Goal: Task Accomplishment & Management: Complete application form

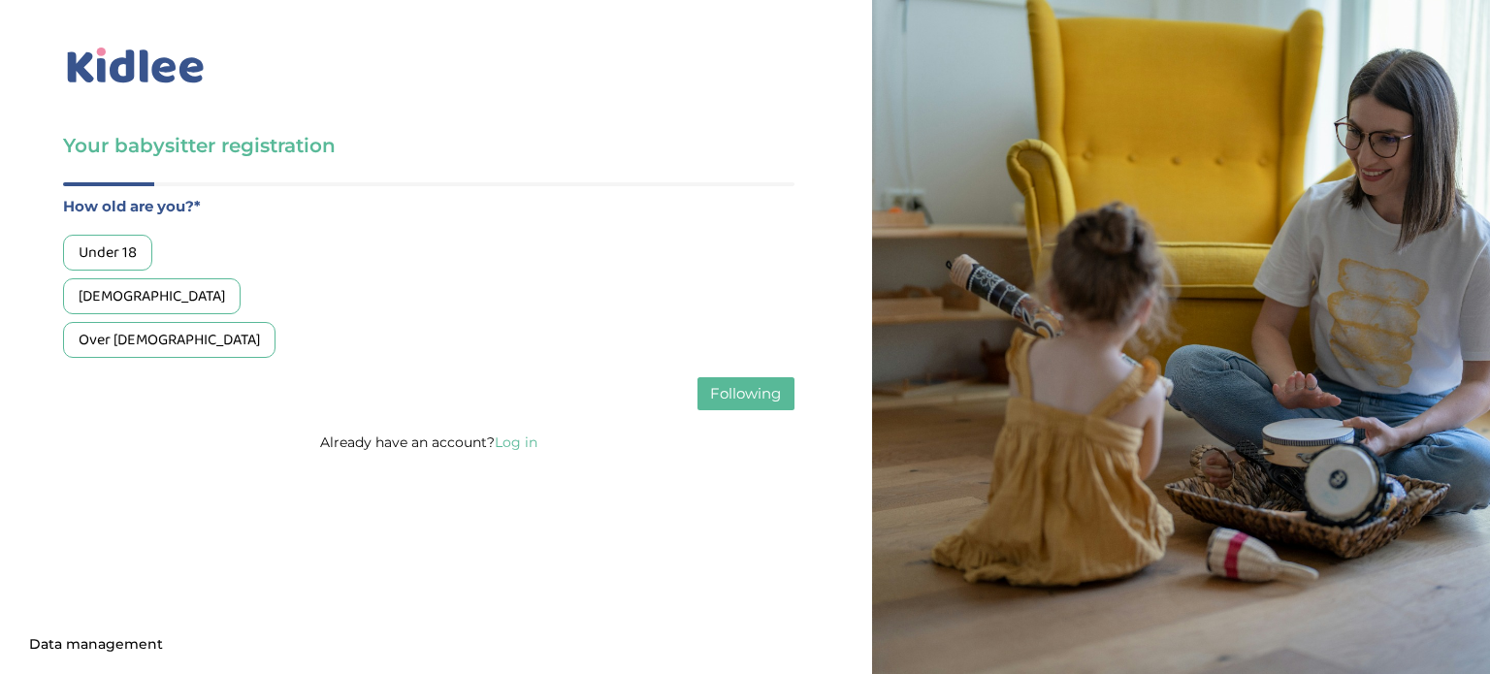
click at [129, 306] on font "18 to 25 years old" at bounding box center [152, 296] width 147 height 24
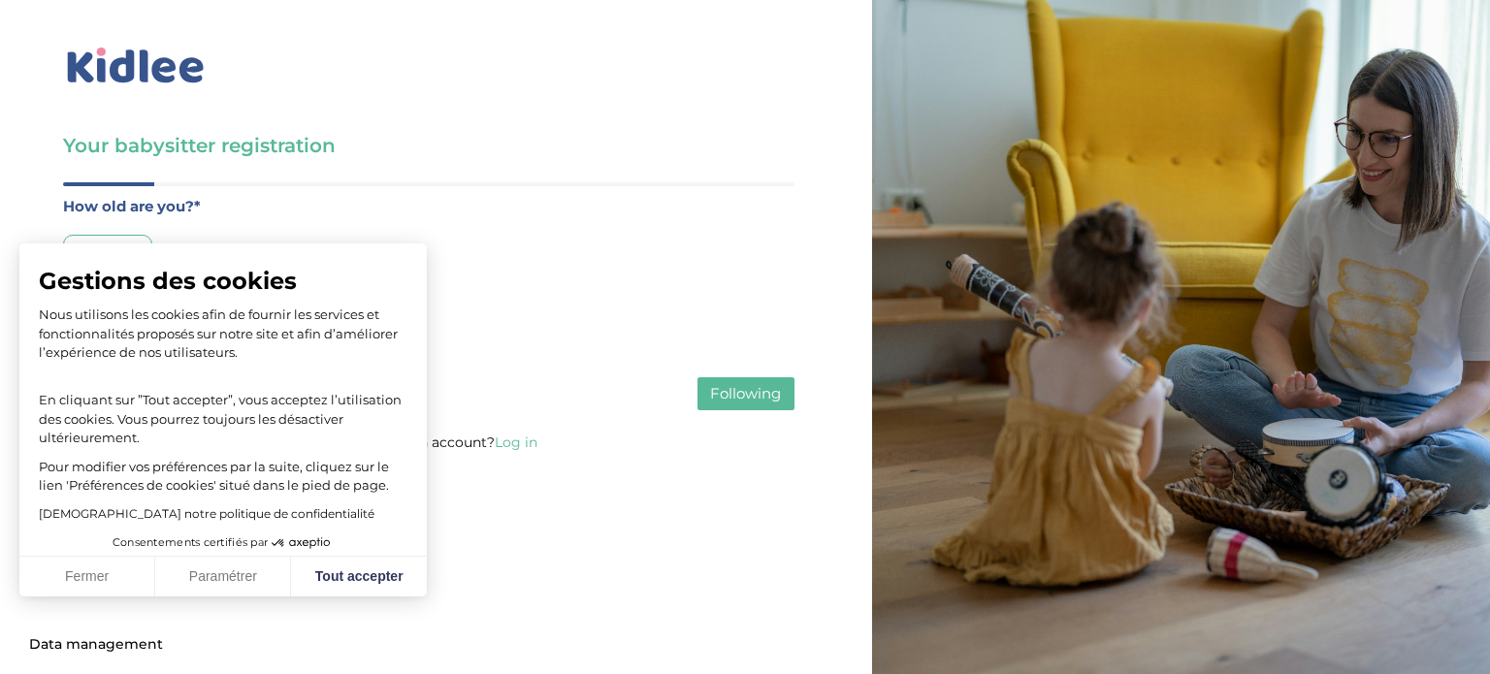
click at [722, 397] on font "Following" at bounding box center [745, 393] width 71 height 18
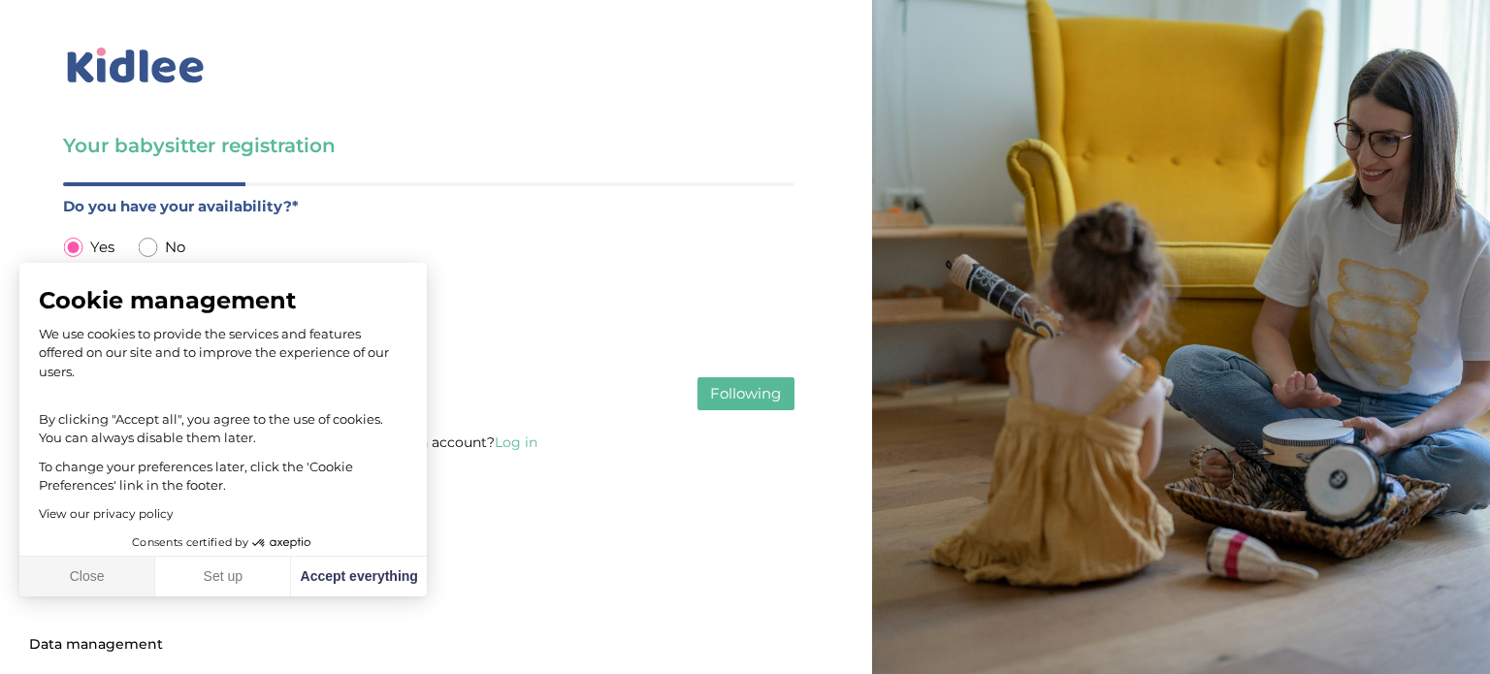
click at [103, 584] on font "Close" at bounding box center [87, 577] width 35 height 17
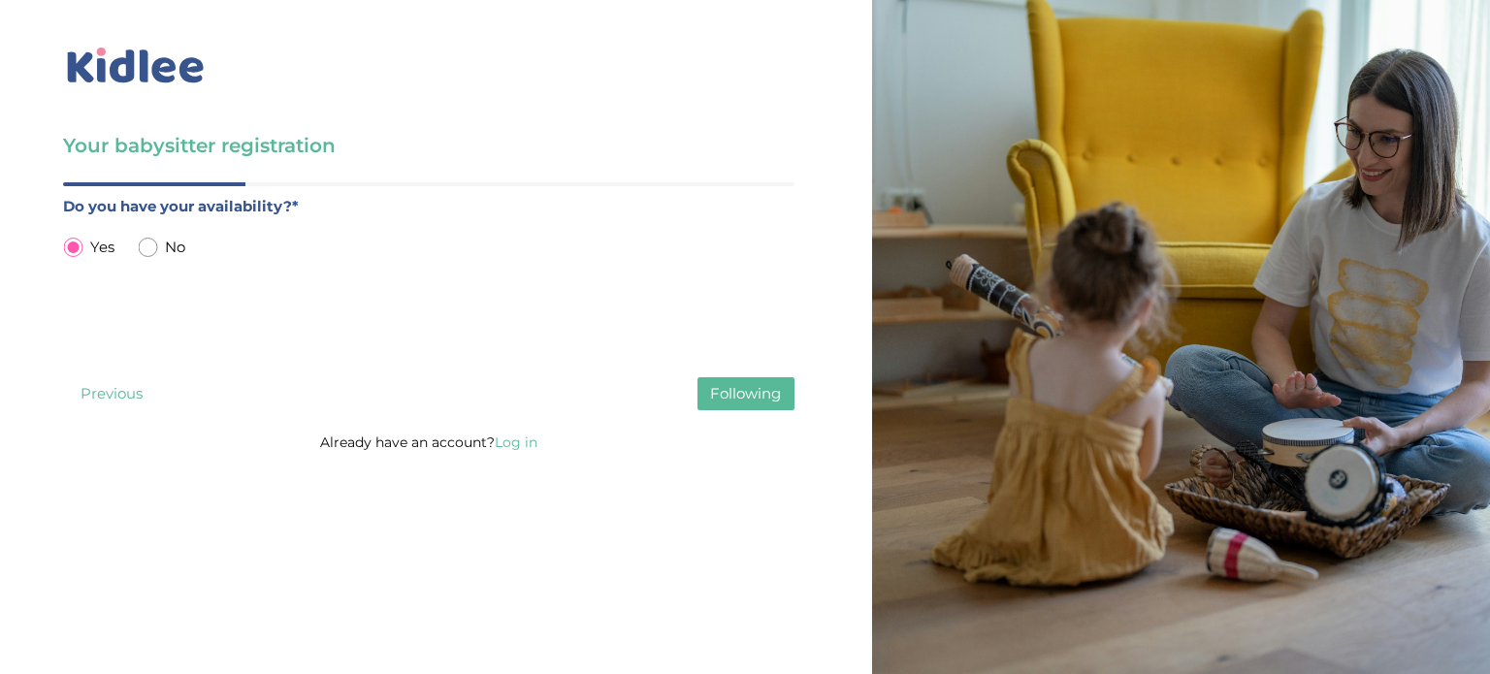
click at [761, 407] on button "Following" at bounding box center [746, 393] width 97 height 33
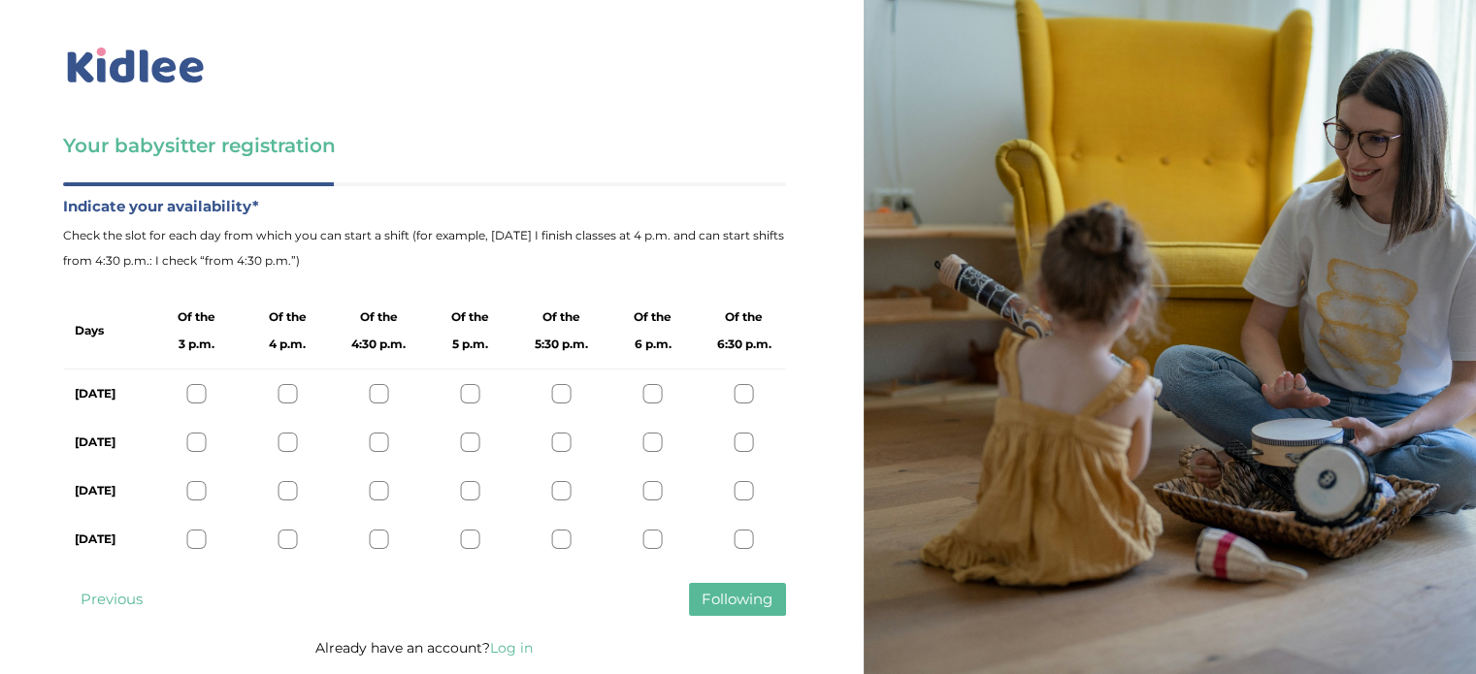
scroll to position [20, 0]
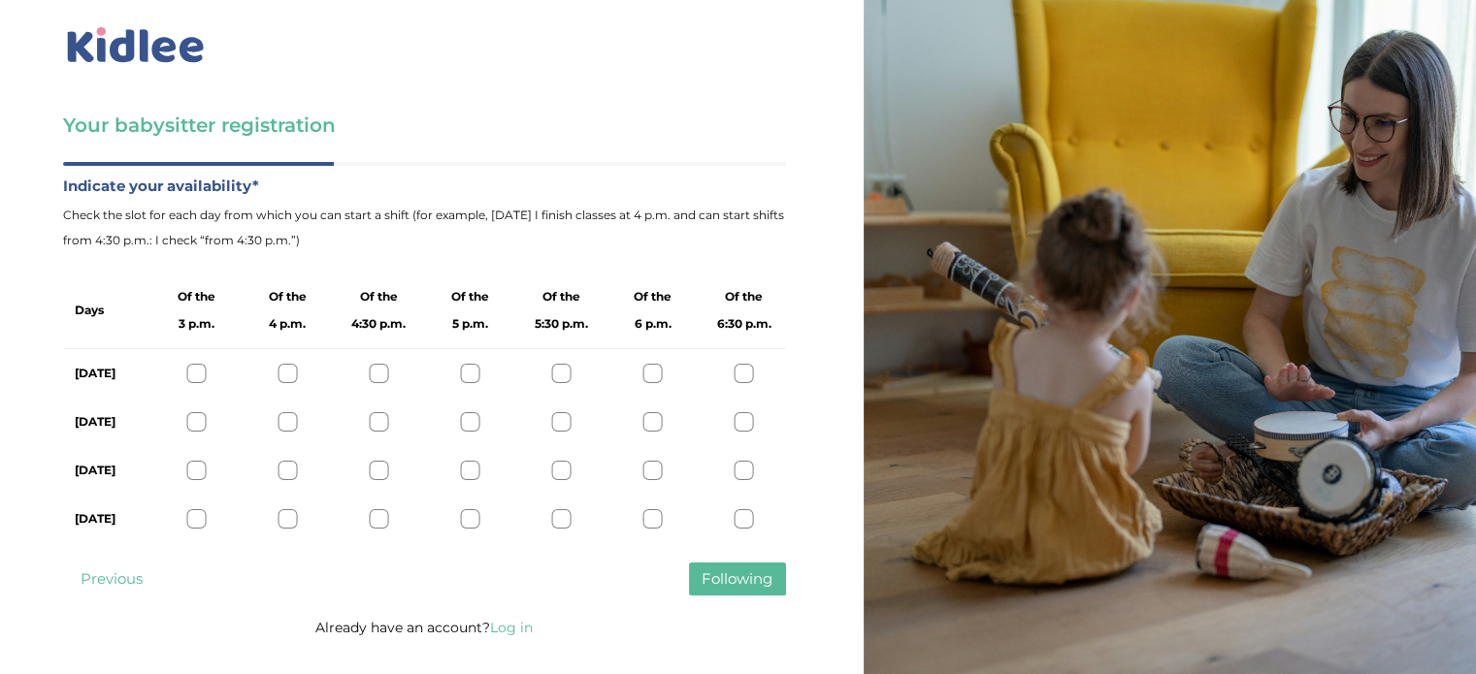
click at [202, 364] on div at bounding box center [195, 373] width 19 height 19
click at [278, 381] on div at bounding box center [286, 373] width 19 height 19
click at [284, 379] on div at bounding box center [286, 373] width 19 height 19
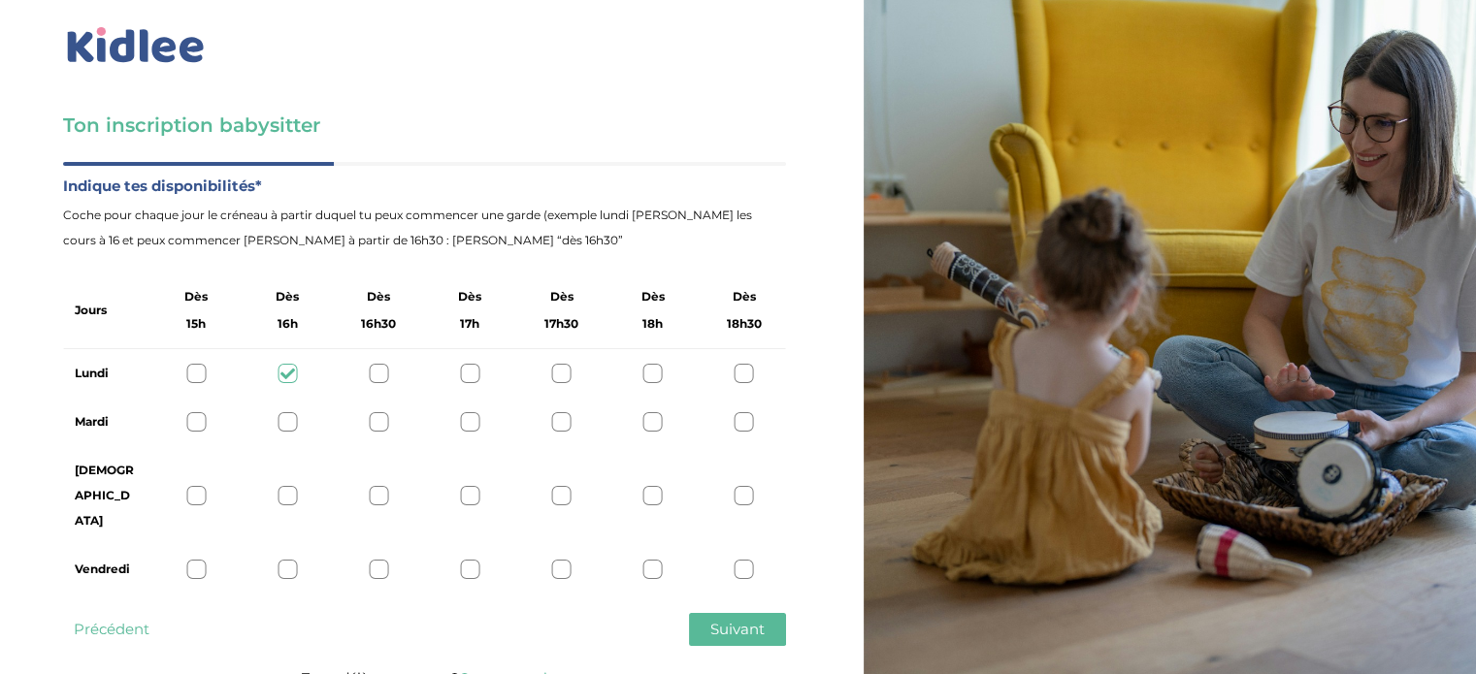
click at [184, 372] on div "Lundi" at bounding box center [424, 373] width 723 height 49
click at [189, 372] on div at bounding box center [195, 373] width 19 height 19
click at [190, 434] on div "Mardi" at bounding box center [424, 422] width 723 height 49
click at [189, 425] on div at bounding box center [195, 421] width 19 height 19
click at [191, 486] on div at bounding box center [195, 495] width 19 height 19
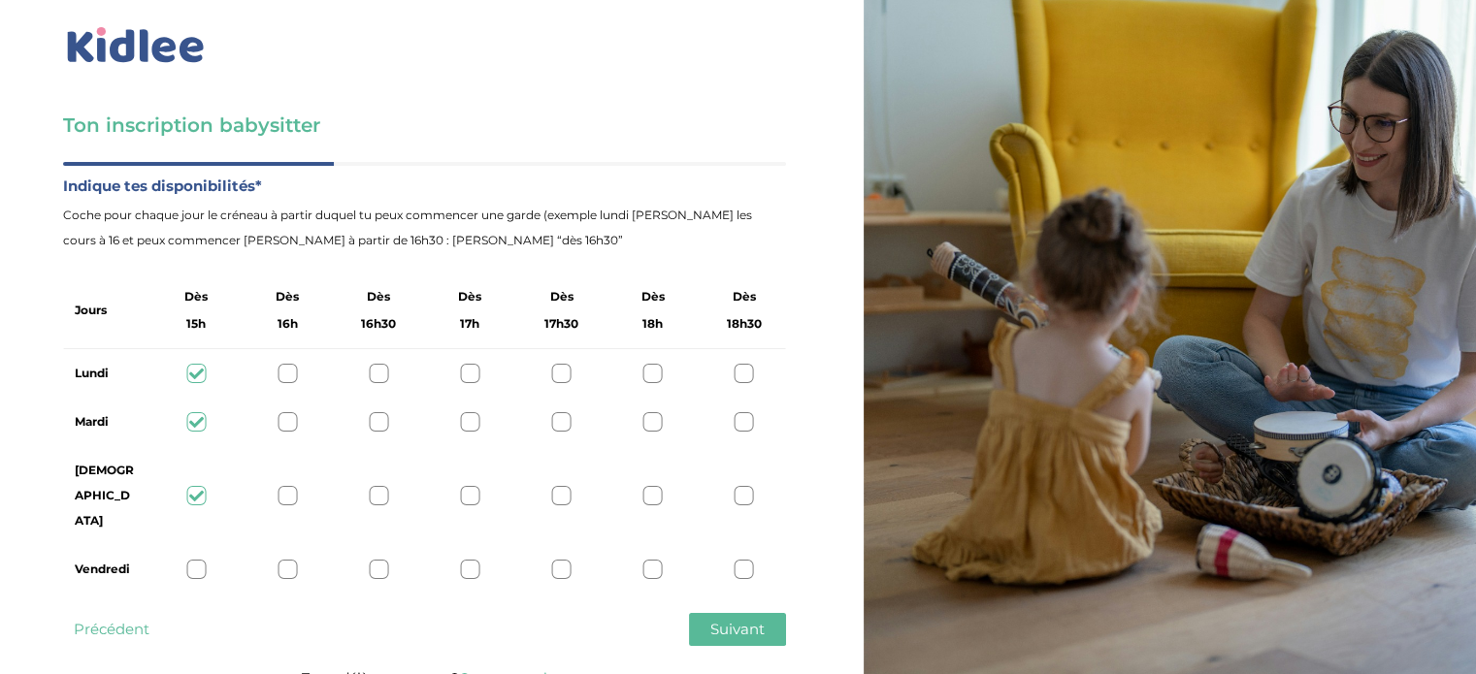
click at [191, 560] on div at bounding box center [195, 569] width 19 height 19
click at [279, 560] on div at bounding box center [286, 569] width 19 height 19
click at [189, 560] on div at bounding box center [195, 569] width 19 height 19
click at [726, 620] on span "Suivant" at bounding box center [737, 629] width 54 height 18
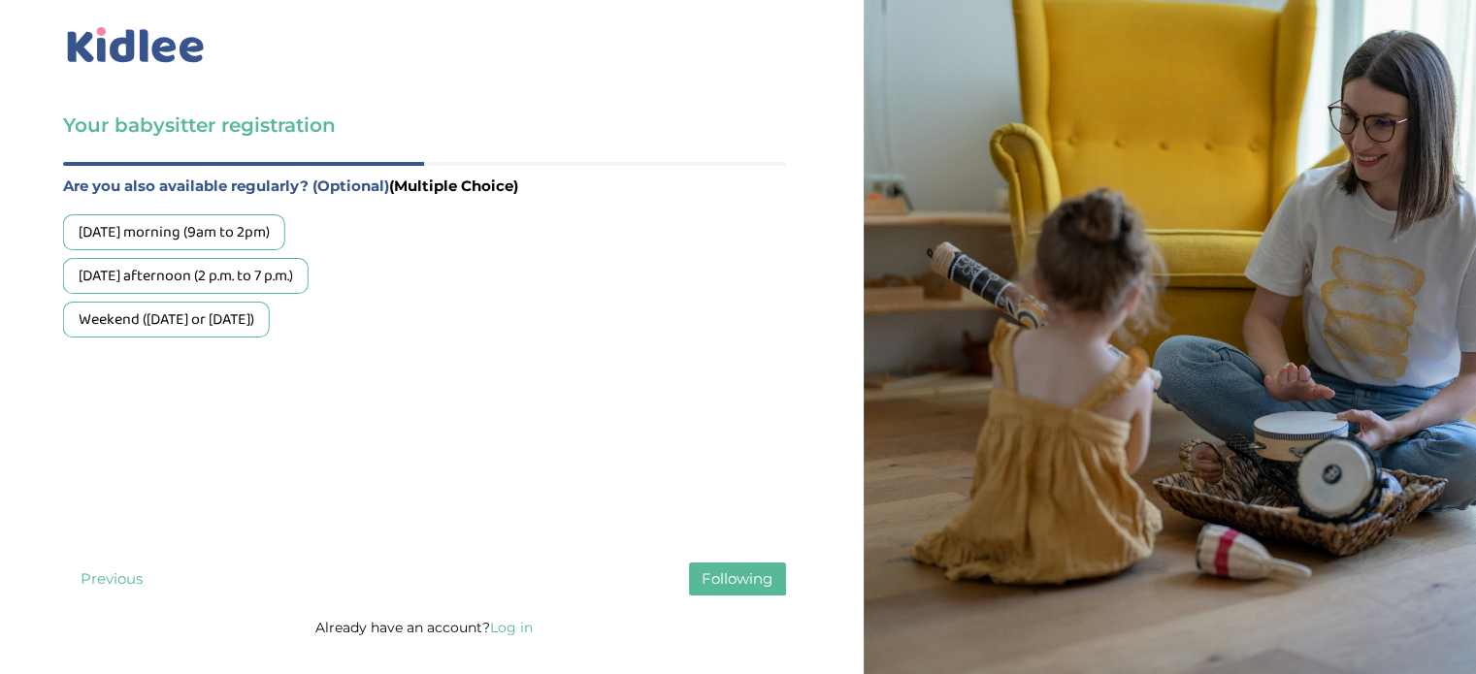
click at [254, 325] on font "Weekend (Saturday or Sunday)" at bounding box center [167, 320] width 176 height 24
click at [270, 244] on font "Wednesday morning (9am to 2pm)" at bounding box center [174, 232] width 191 height 24
click at [290, 278] on font "Wednesday afternoon (2 p.m. to 7 p.m.)" at bounding box center [186, 276] width 214 height 24
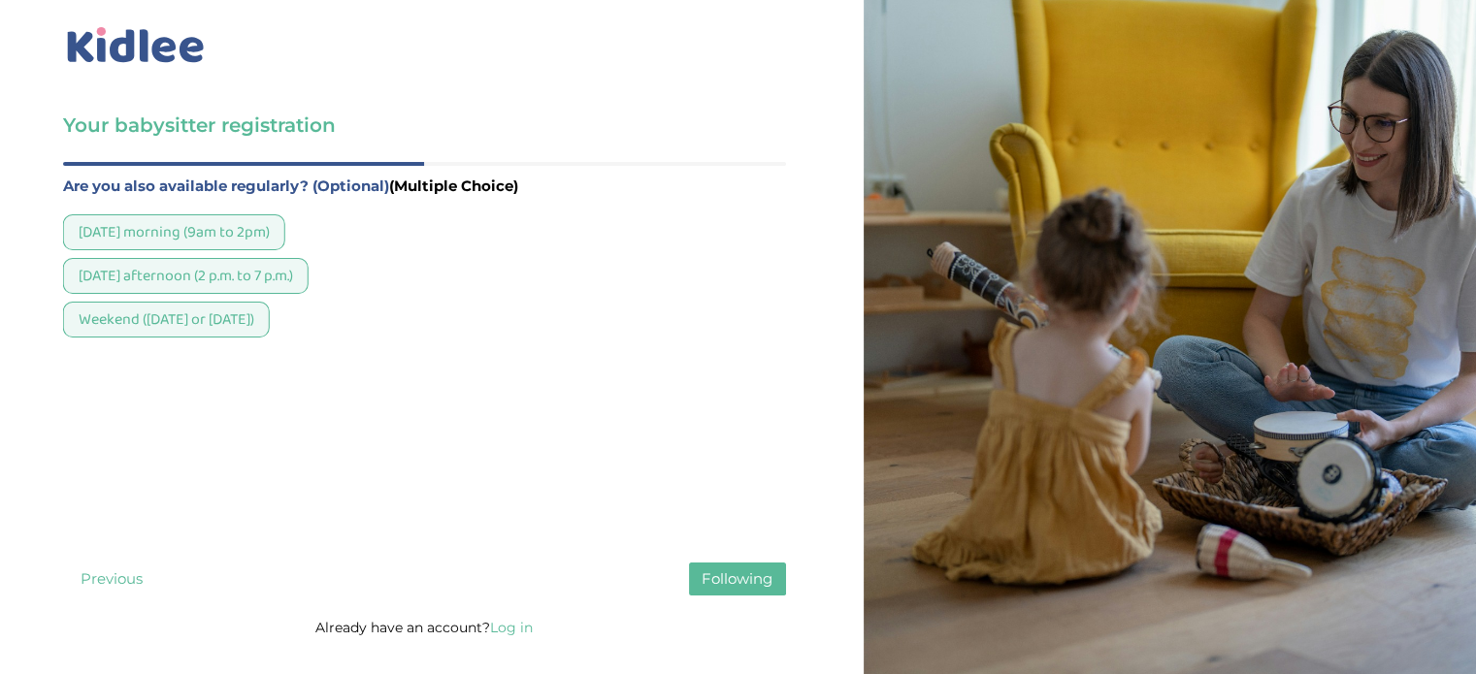
click at [715, 588] on font "Following" at bounding box center [736, 579] width 71 height 18
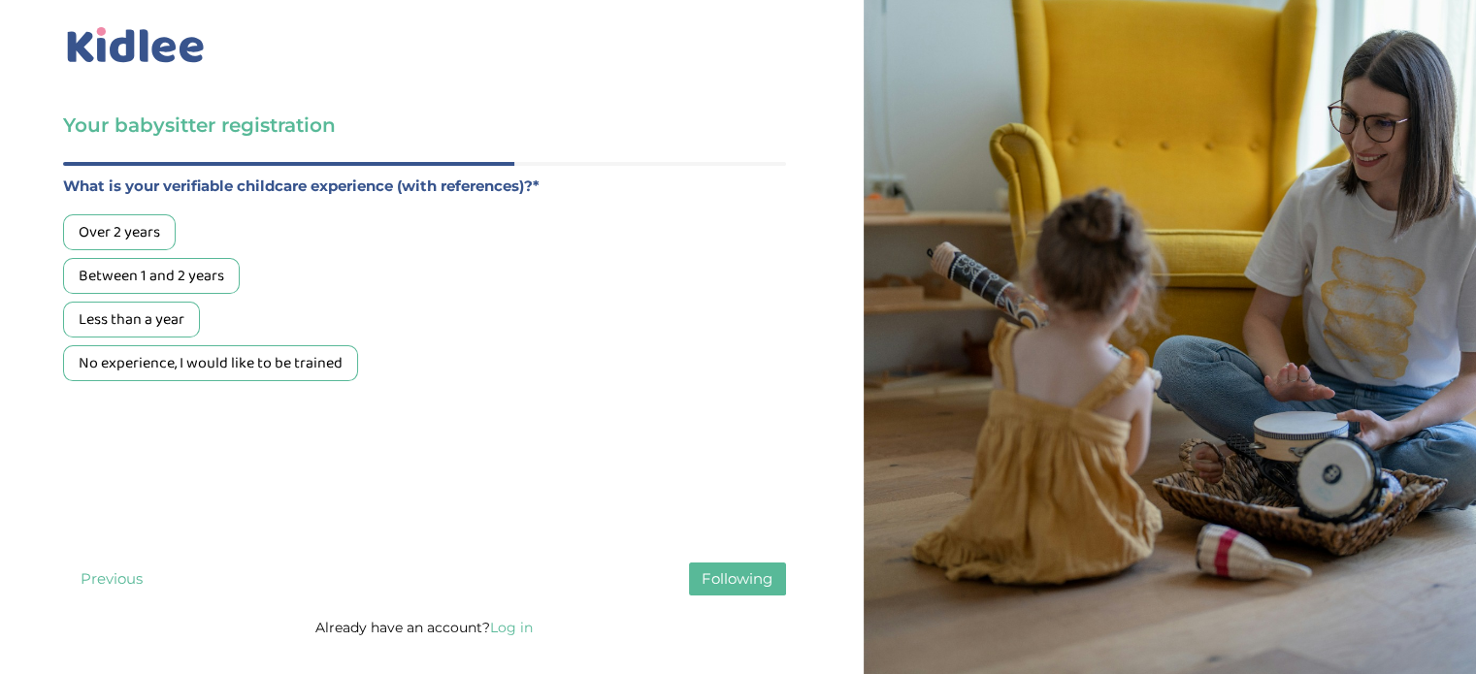
click at [179, 291] on div "Between 1 and 2 years" at bounding box center [151, 276] width 177 height 36
click at [741, 588] on font "Following" at bounding box center [736, 579] width 71 height 18
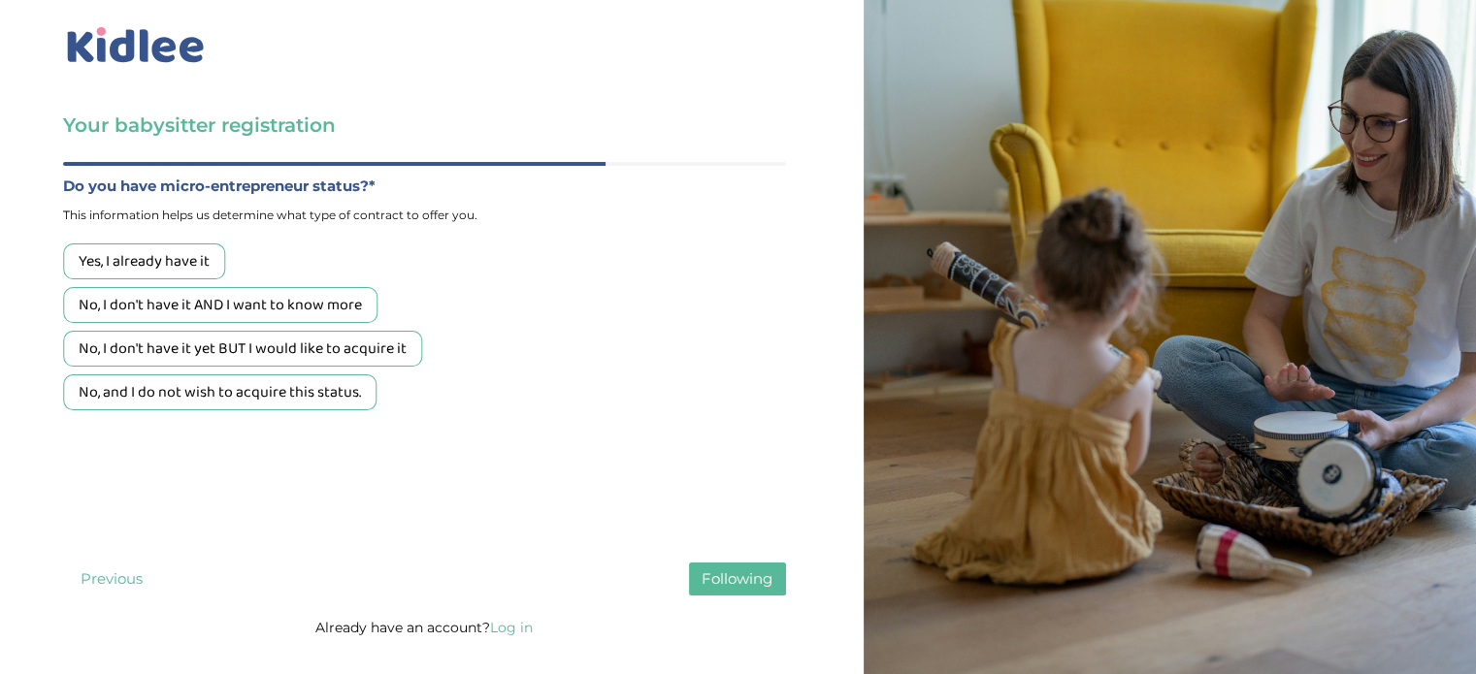
click at [345, 306] on font "No, I don't have it AND I want to know more" at bounding box center [220, 305] width 283 height 24
click at [277, 392] on font "No, and I do not wish to acquire this status." at bounding box center [220, 392] width 282 height 24
click at [732, 588] on font "Following" at bounding box center [736, 579] width 71 height 18
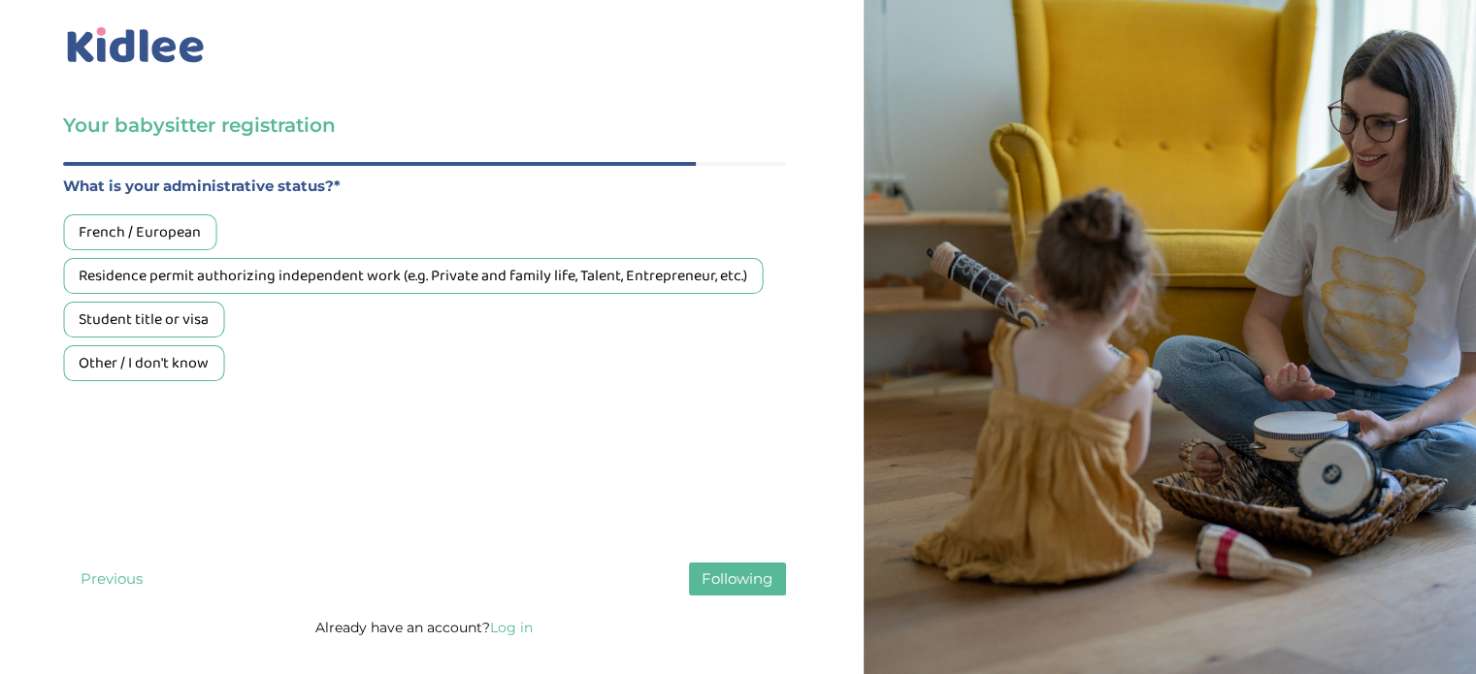
click at [373, 281] on font "Residence permit authorizing independent work (e.g. Private and family life, Ta…" at bounding box center [413, 276] width 668 height 24
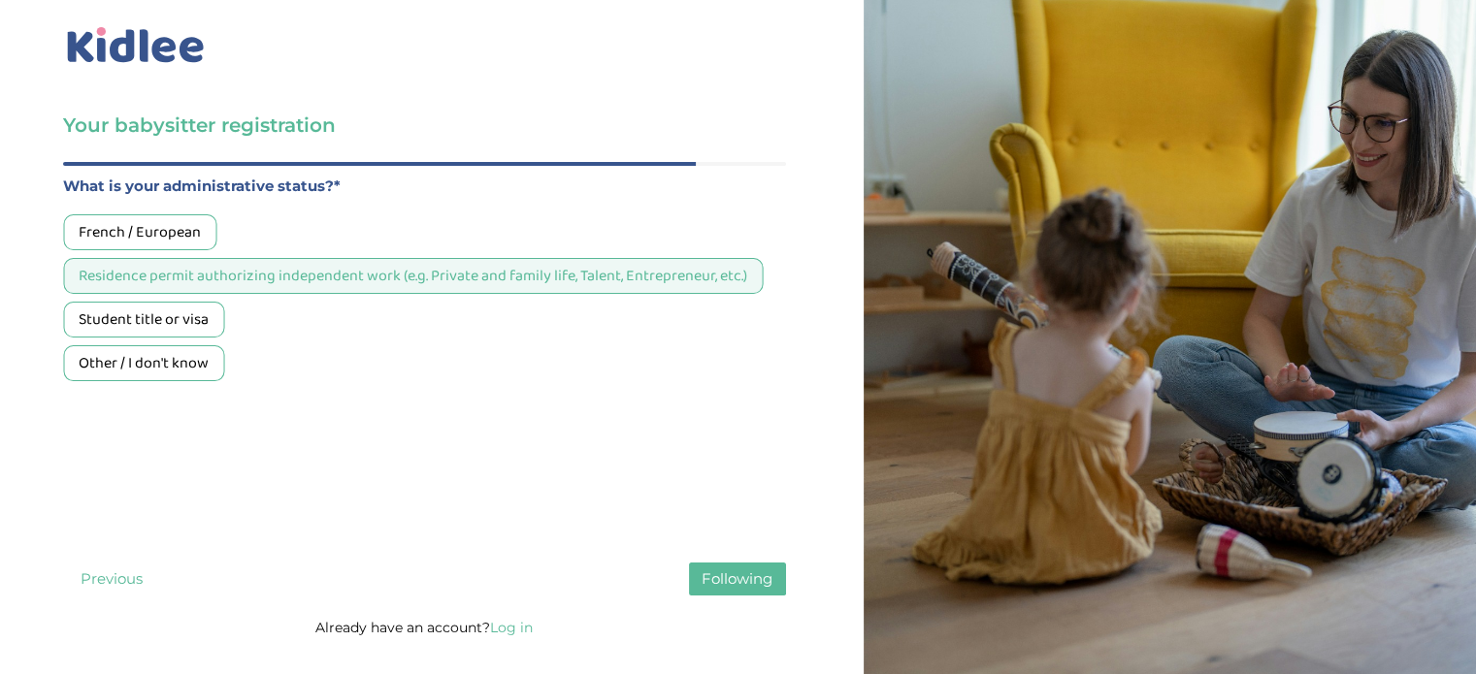
click at [159, 313] on font "Student title or visa" at bounding box center [144, 320] width 130 height 24
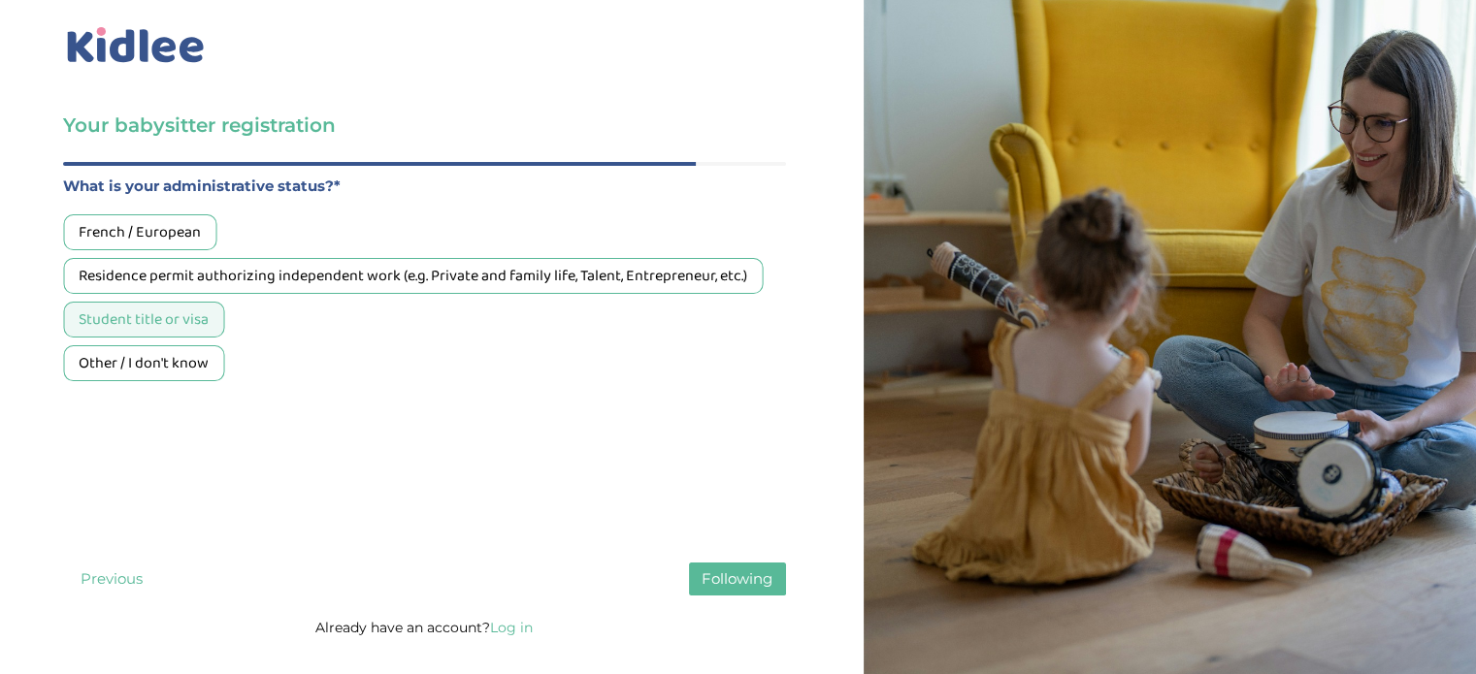
click at [726, 588] on font "Following" at bounding box center [736, 579] width 71 height 18
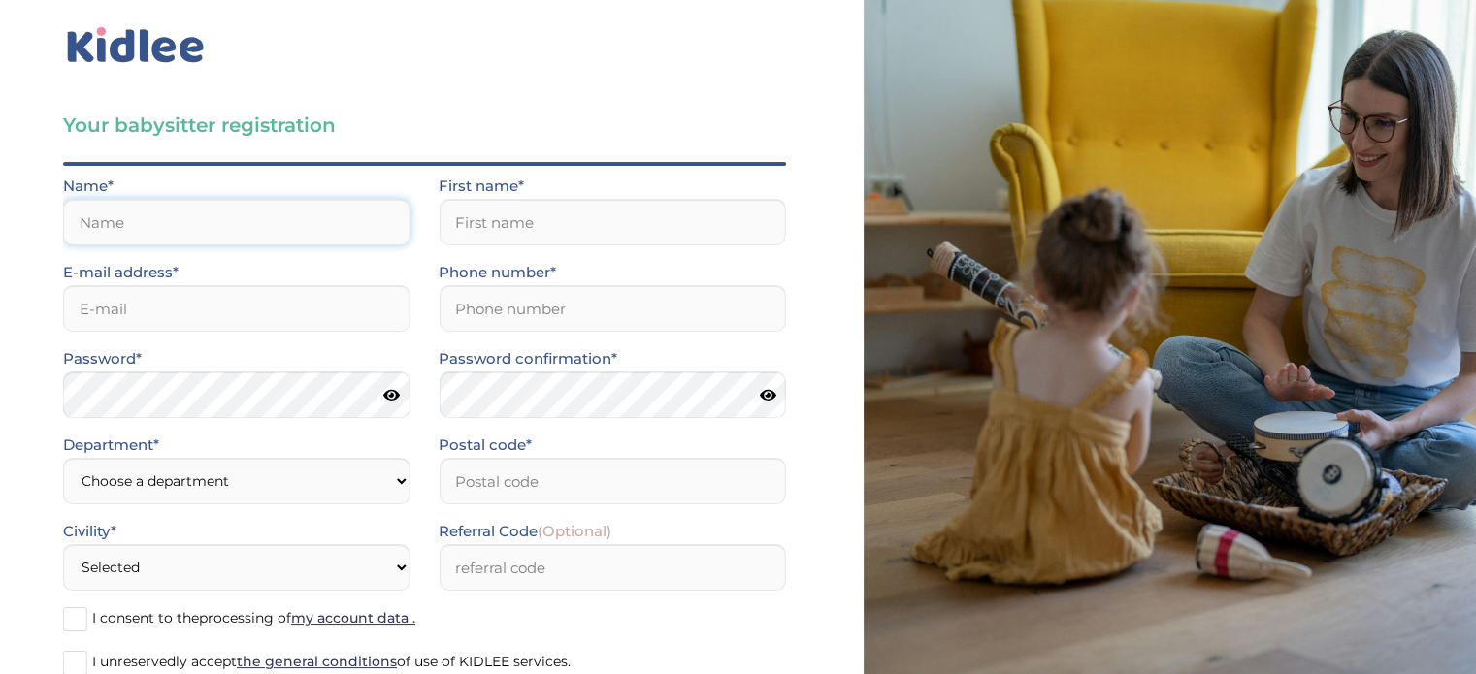
click at [312, 232] on input "text" at bounding box center [236, 222] width 346 height 47
type input "[PERSON_NAME]"
click at [497, 230] on input "text" at bounding box center [612, 222] width 346 height 47
type input "[PERSON_NAME]"
click at [284, 304] on input "email" at bounding box center [236, 308] width 346 height 47
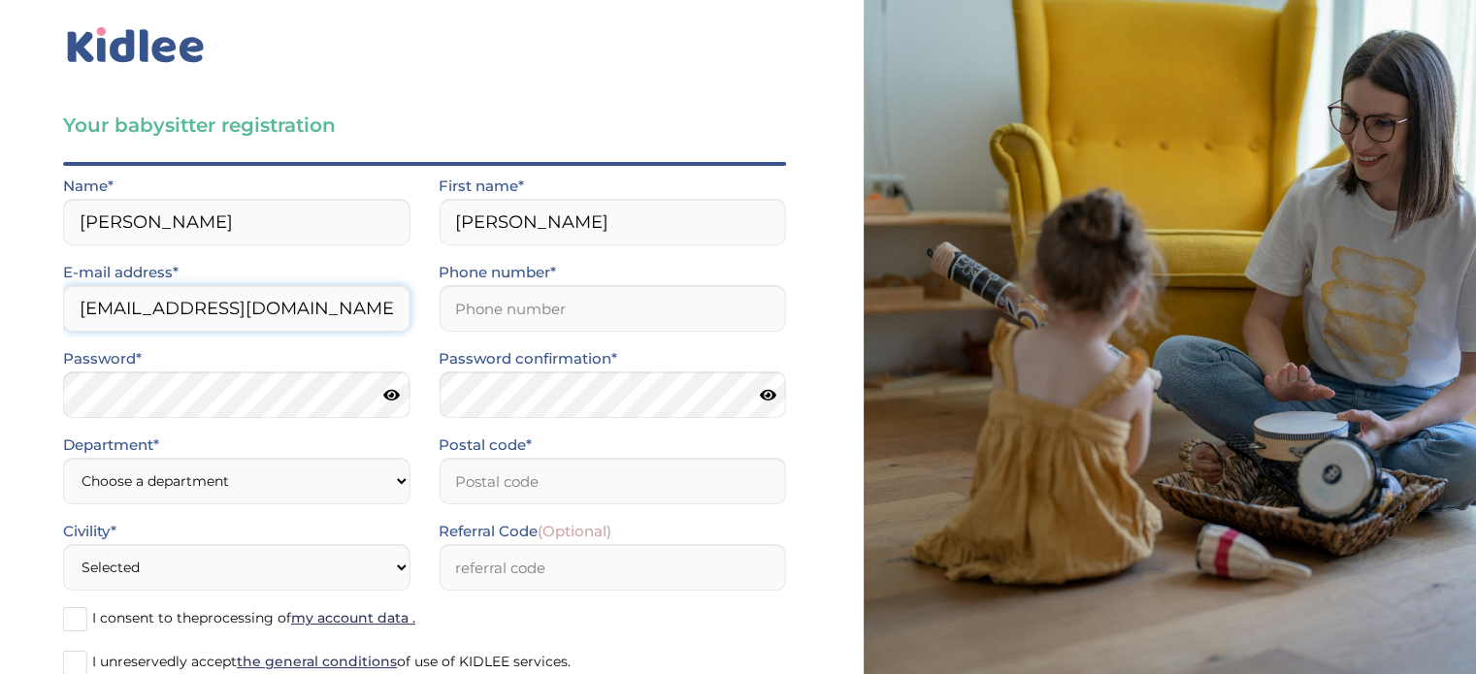
type input "affafali33@gmail.com"
click at [462, 316] on input "Phone number*" at bounding box center [612, 308] width 346 height 47
type input "0775737061"
click at [388, 398] on icon at bounding box center [391, 395] width 16 height 15
click at [381, 464] on select "Choose a department Paris (75) Hauts-de-Seine (92) Yvelines (78) Val-de-Marne (…" at bounding box center [236, 481] width 346 height 47
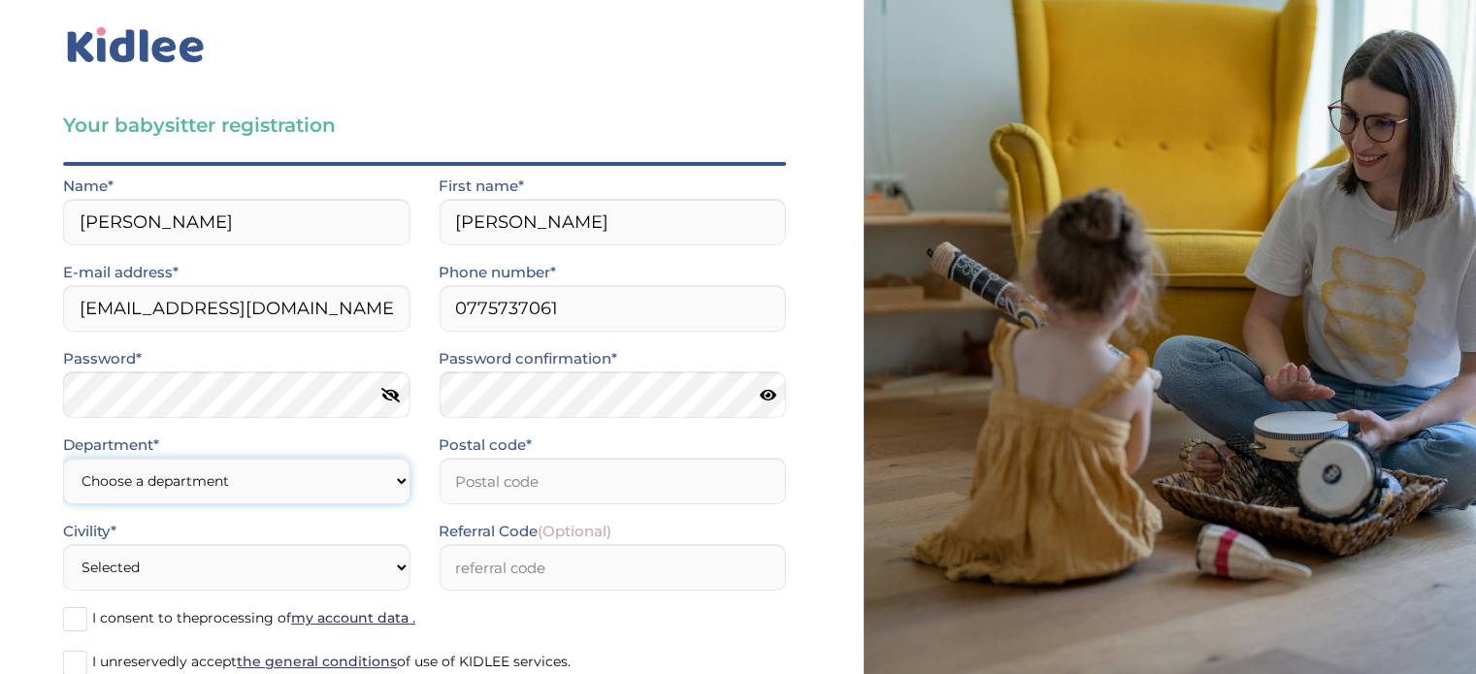
select select "75"
click at [63, 458] on select "Choose a department Paris (75) Hauts-de-Seine (92) Yvelines (78) Val-de-Marne (…" at bounding box center [236, 481] width 346 height 47
click at [366, 486] on select "Choose a department Paris (75) Hauts-de-Seine (92) Yvelines (78) Val-de-Marne (…" at bounding box center [236, 481] width 346 height 47
click at [550, 470] on input "Postal code*" at bounding box center [612, 481] width 346 height 47
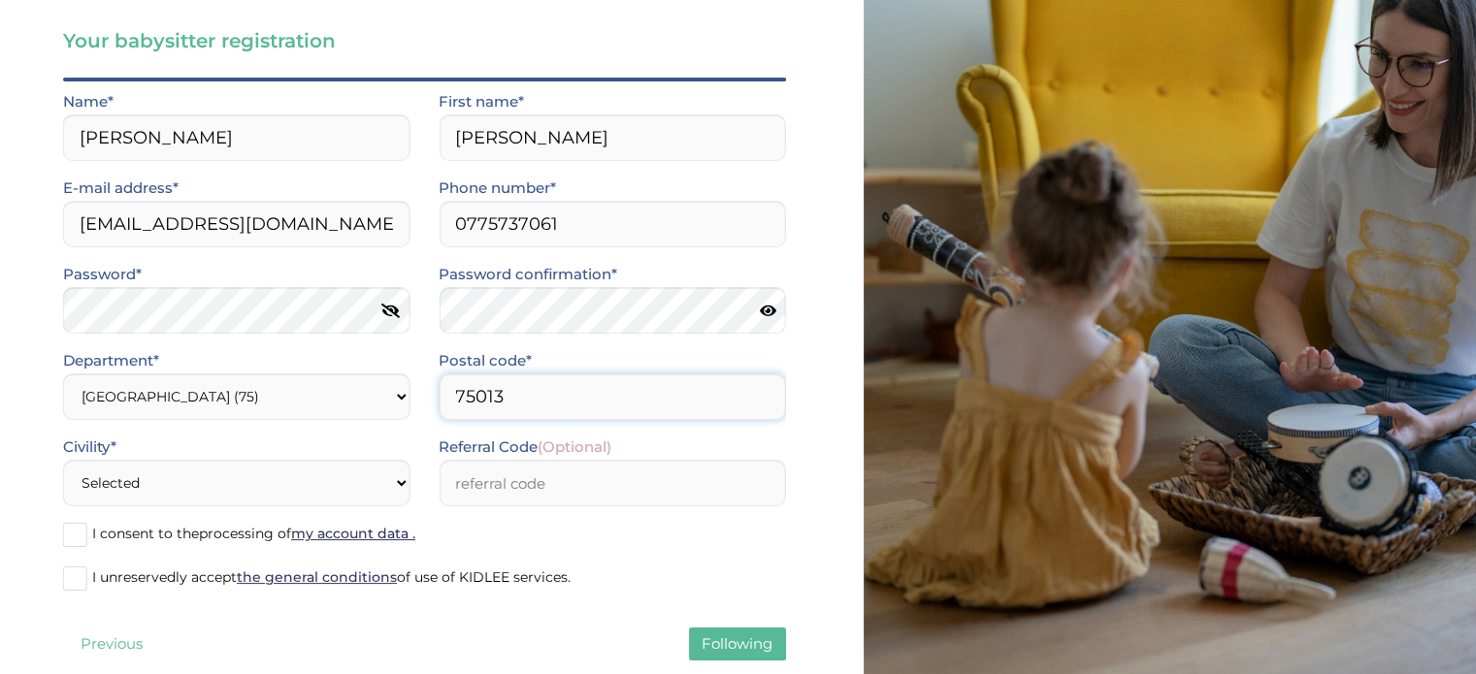
scroll to position [146, 0]
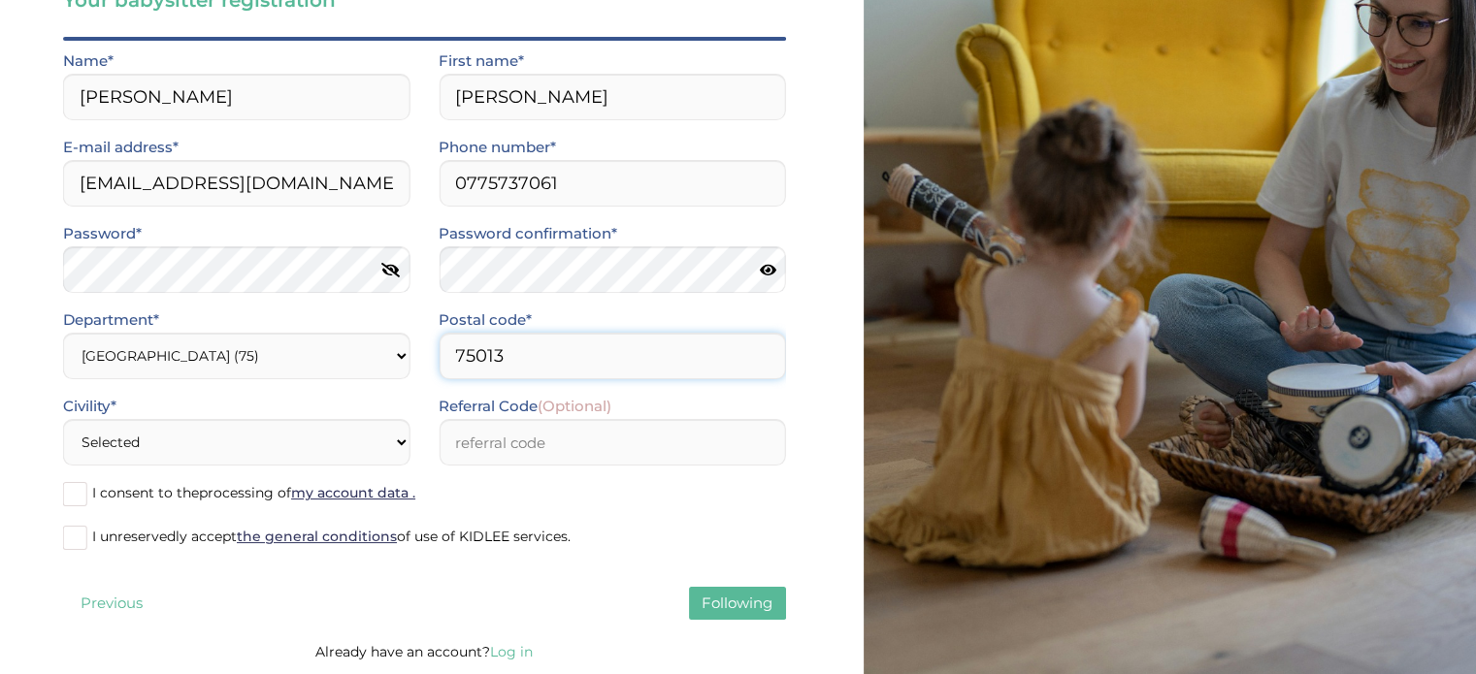
type input "75013"
click at [359, 434] on select "Selected Mr mrs" at bounding box center [236, 442] width 346 height 47
select select "0"
click at [63, 419] on select "Selected Mr mrs" at bounding box center [236, 442] width 346 height 47
click at [201, 498] on font "processing of" at bounding box center [245, 492] width 92 height 17
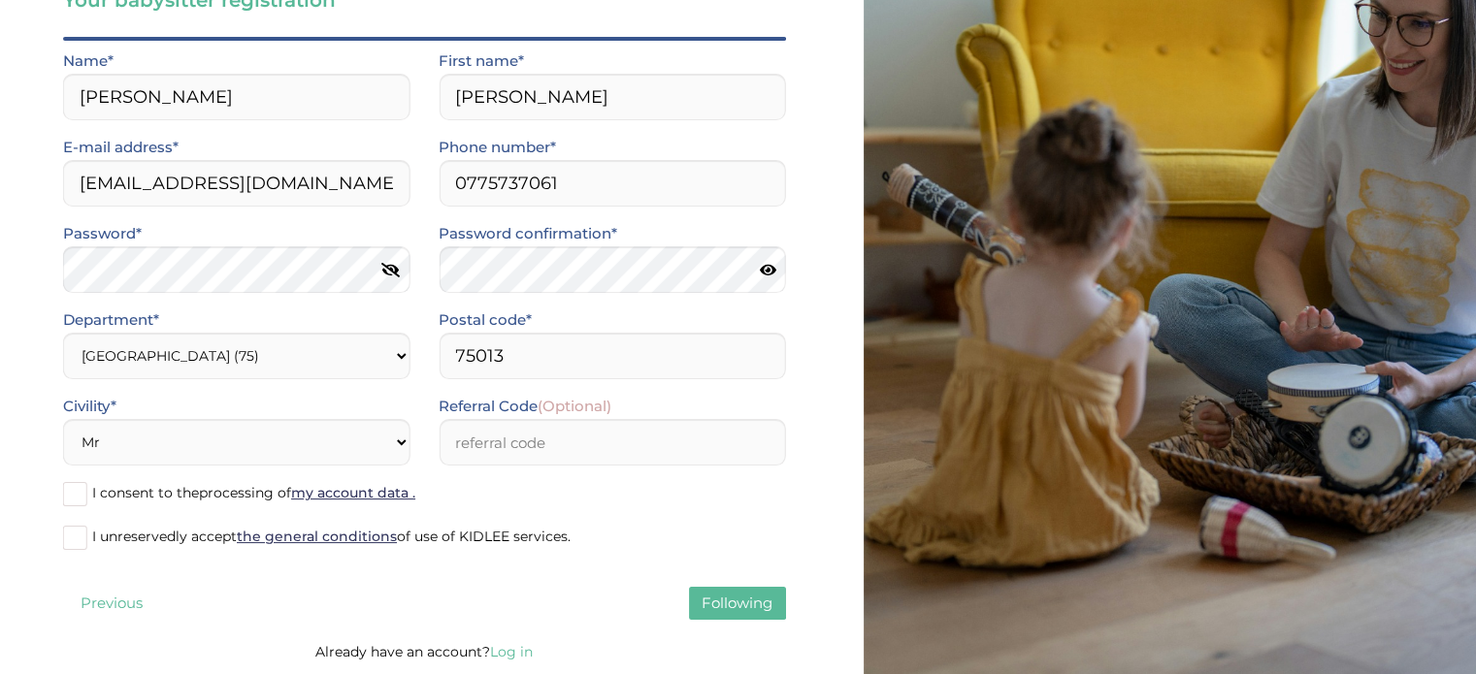
click at [0, 0] on input "I consent to the processing of my account data ." at bounding box center [0, 0] width 0 height 0
click at [159, 534] on font "I unreservedly accept" at bounding box center [164, 536] width 145 height 17
click at [0, 0] on input "I unreservedly accept the general conditions of use of KIDLEE services." at bounding box center [0, 0] width 0 height 0
click at [734, 597] on font "Following" at bounding box center [736, 603] width 71 height 18
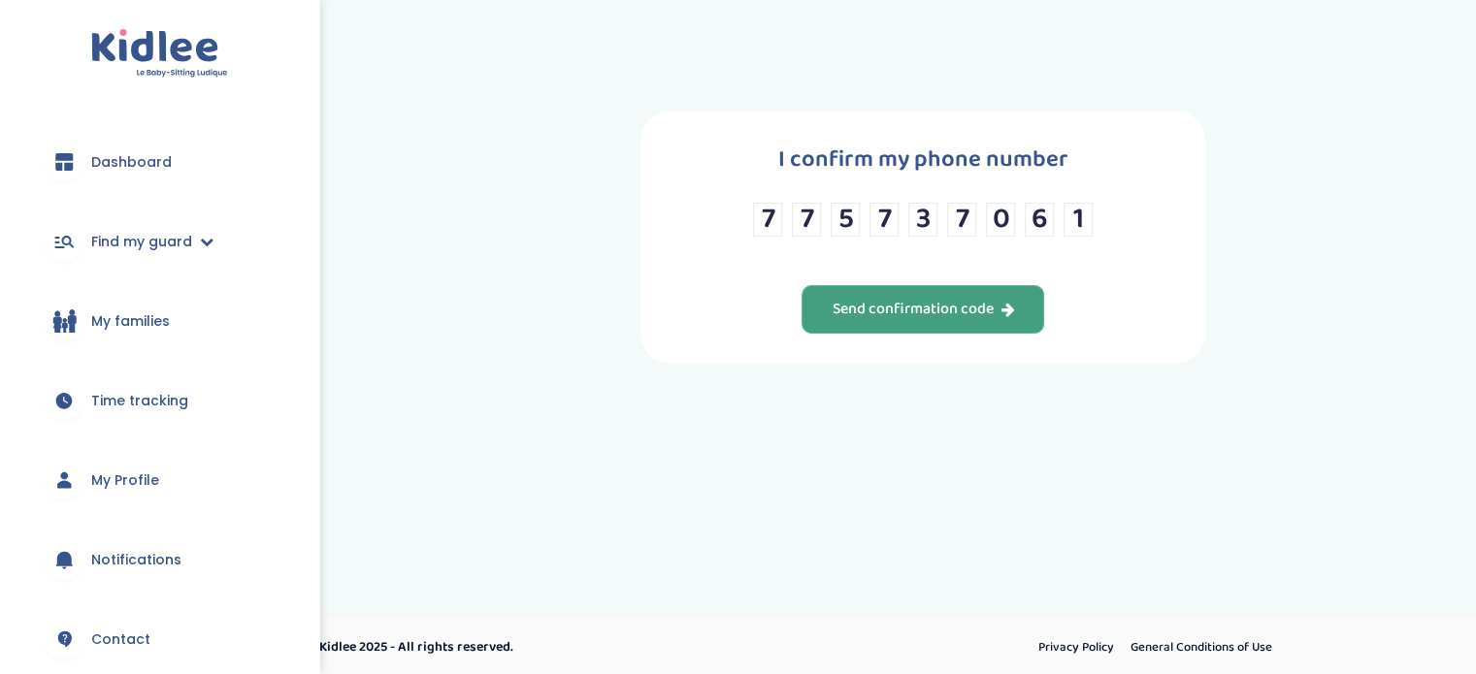
click at [858, 300] on font "Send confirmation code" at bounding box center [911, 309] width 161 height 24
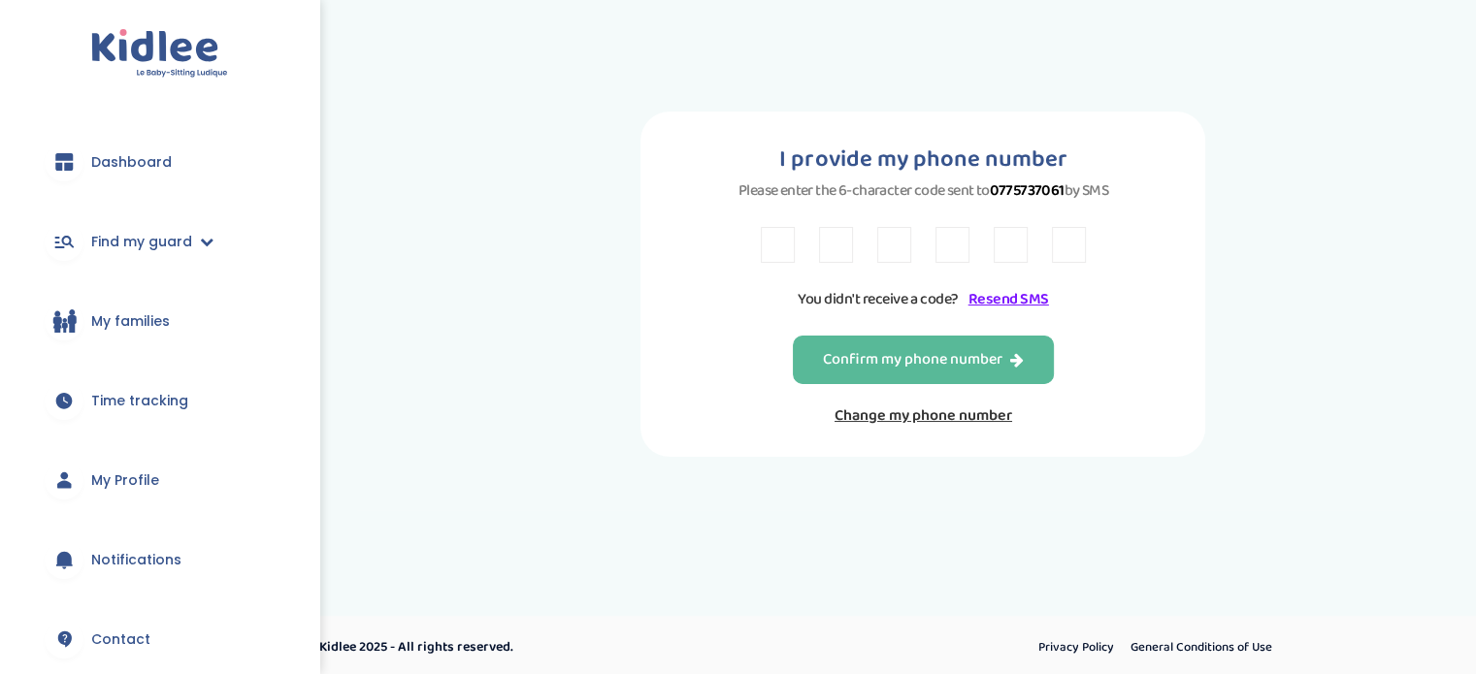
click at [773, 244] on input "text" at bounding box center [778, 245] width 34 height 36
type input "4"
type input "2"
type input "v"
type input "b"
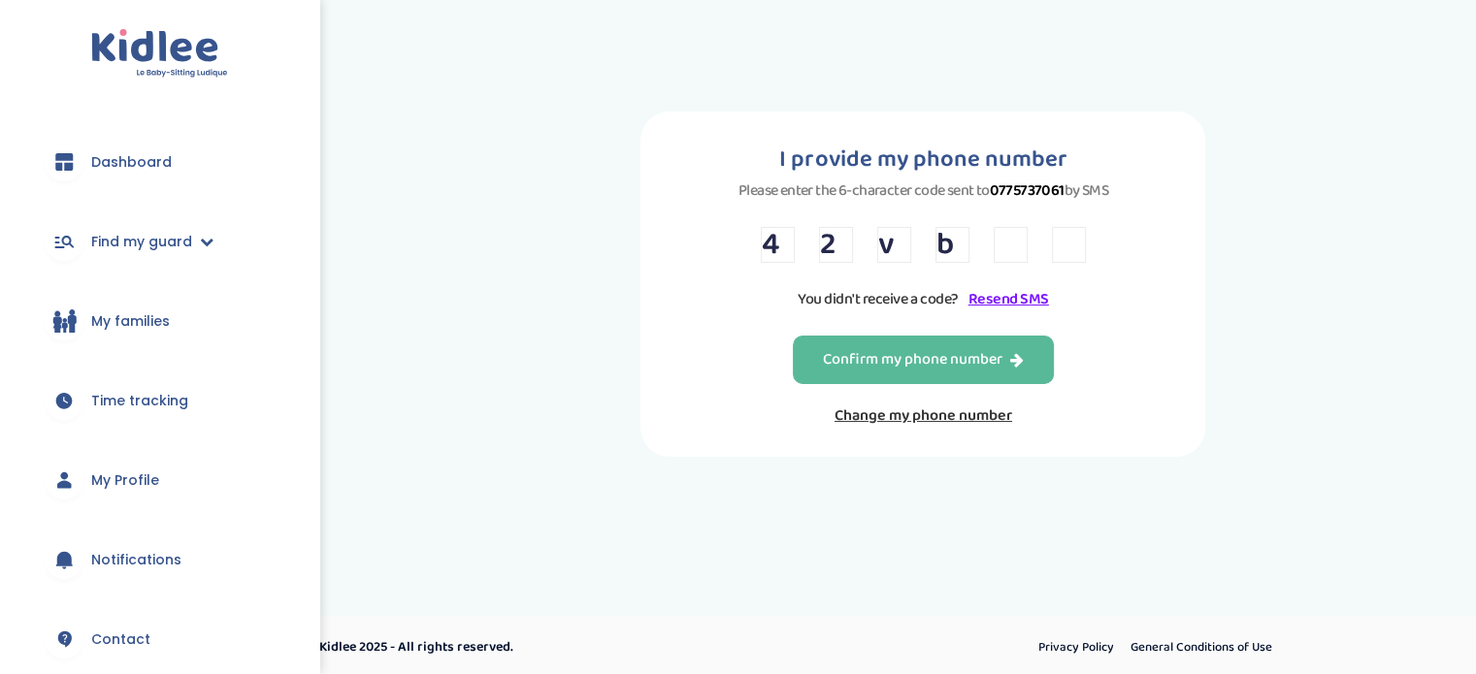
type input "w"
type input ";"
type input "l"
click at [853, 356] on font "Confirm my phone number" at bounding box center [912, 359] width 179 height 24
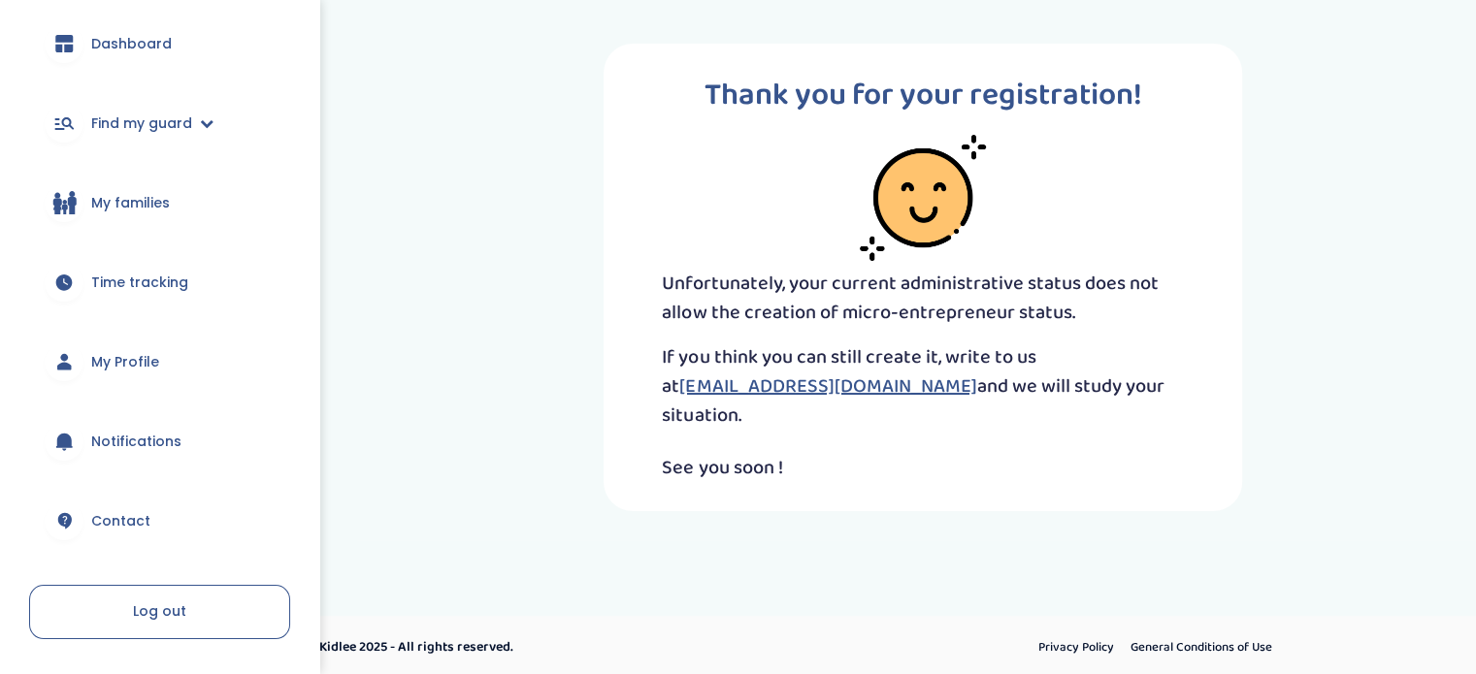
scroll to position [119, 0]
click at [134, 372] on link "My Profile" at bounding box center [159, 361] width 261 height 70
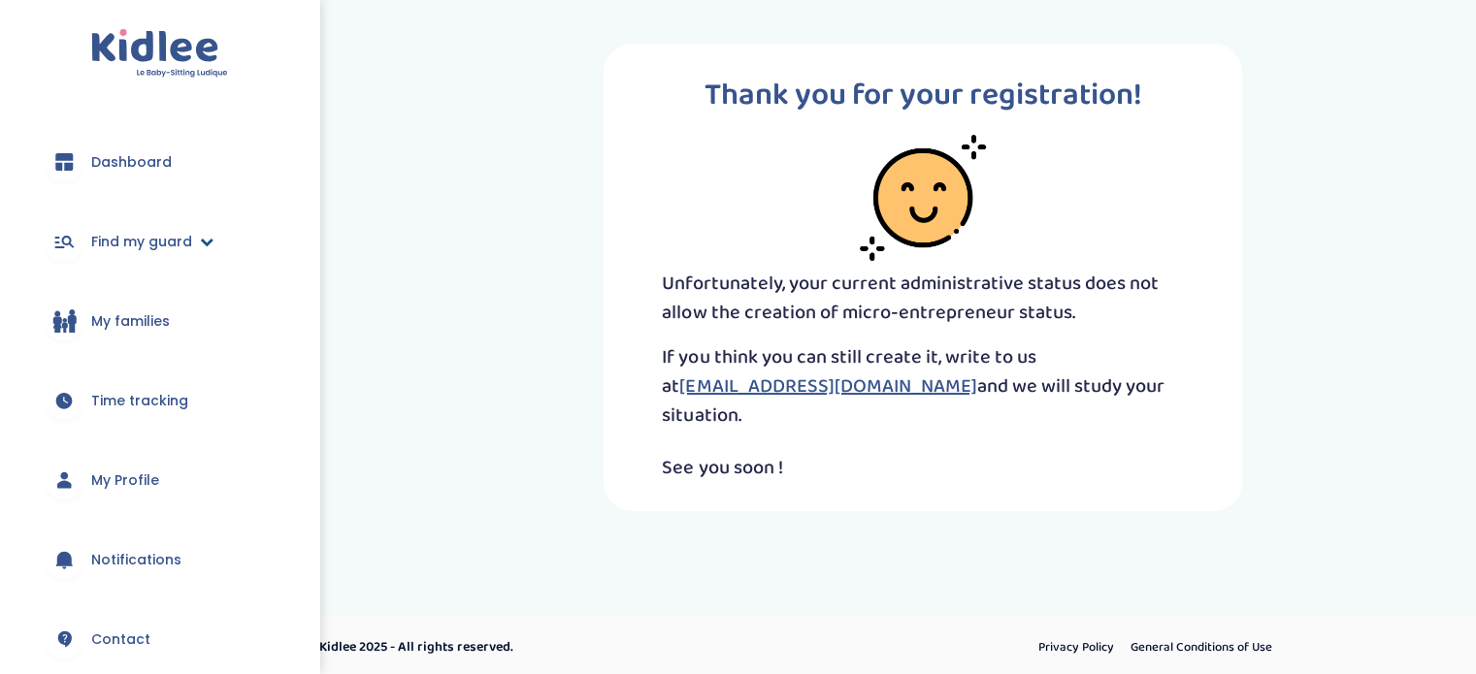
click at [144, 241] on font "Find my guard" at bounding box center [141, 241] width 101 height 19
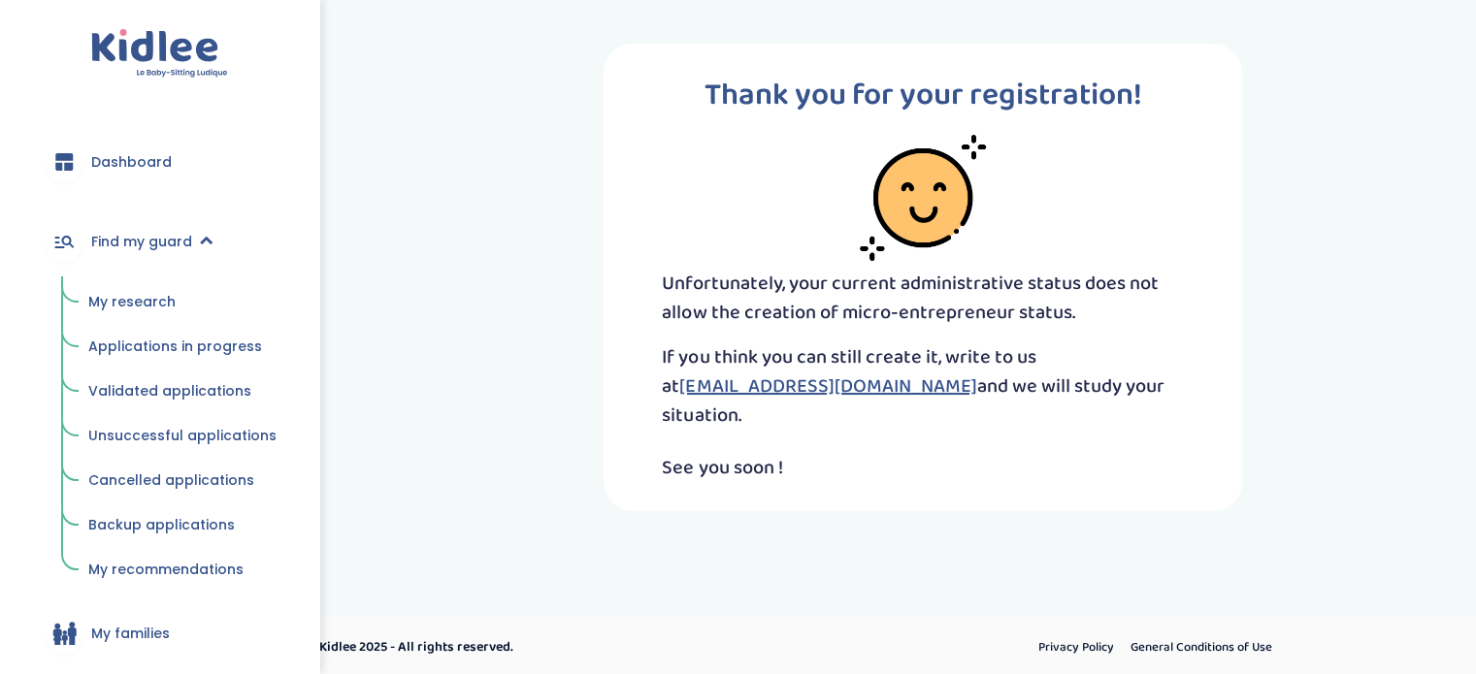
click at [150, 307] on font "My research" at bounding box center [131, 301] width 87 height 19
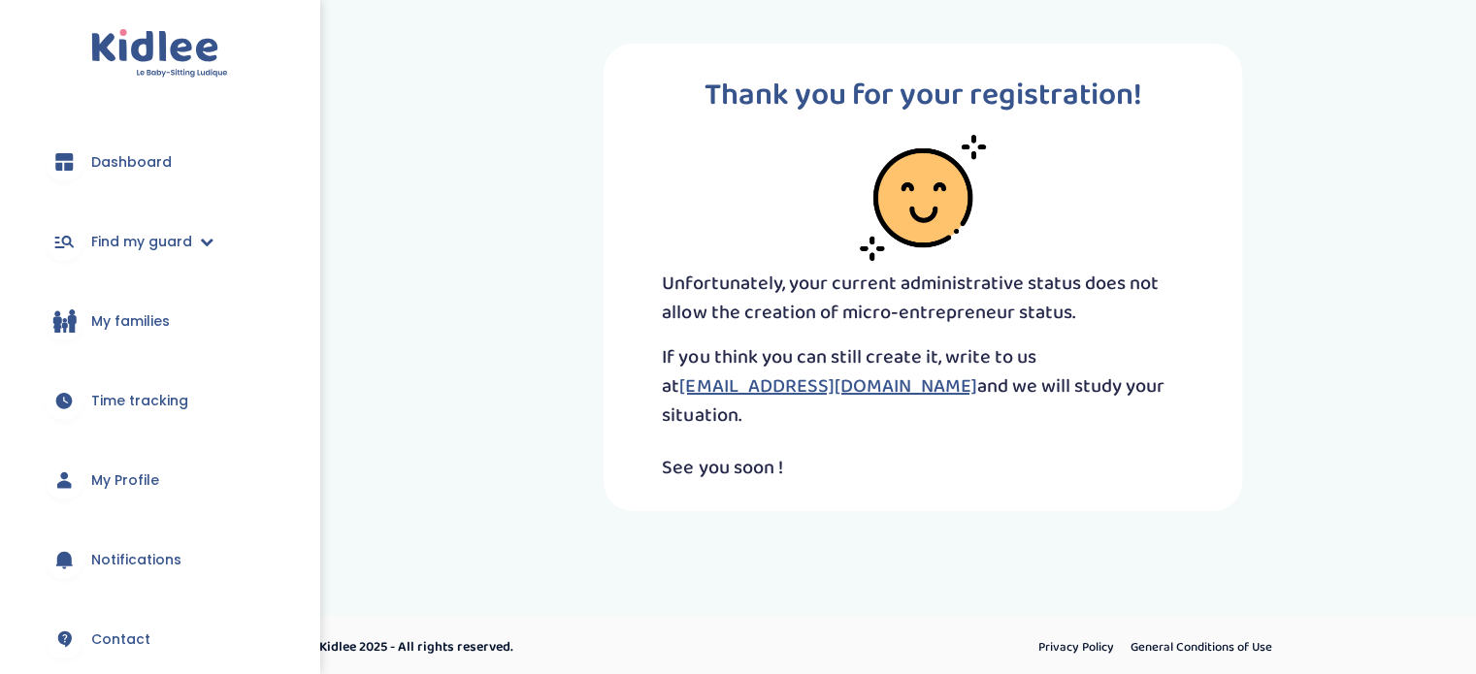
click at [132, 321] on font "My families" at bounding box center [130, 320] width 79 height 19
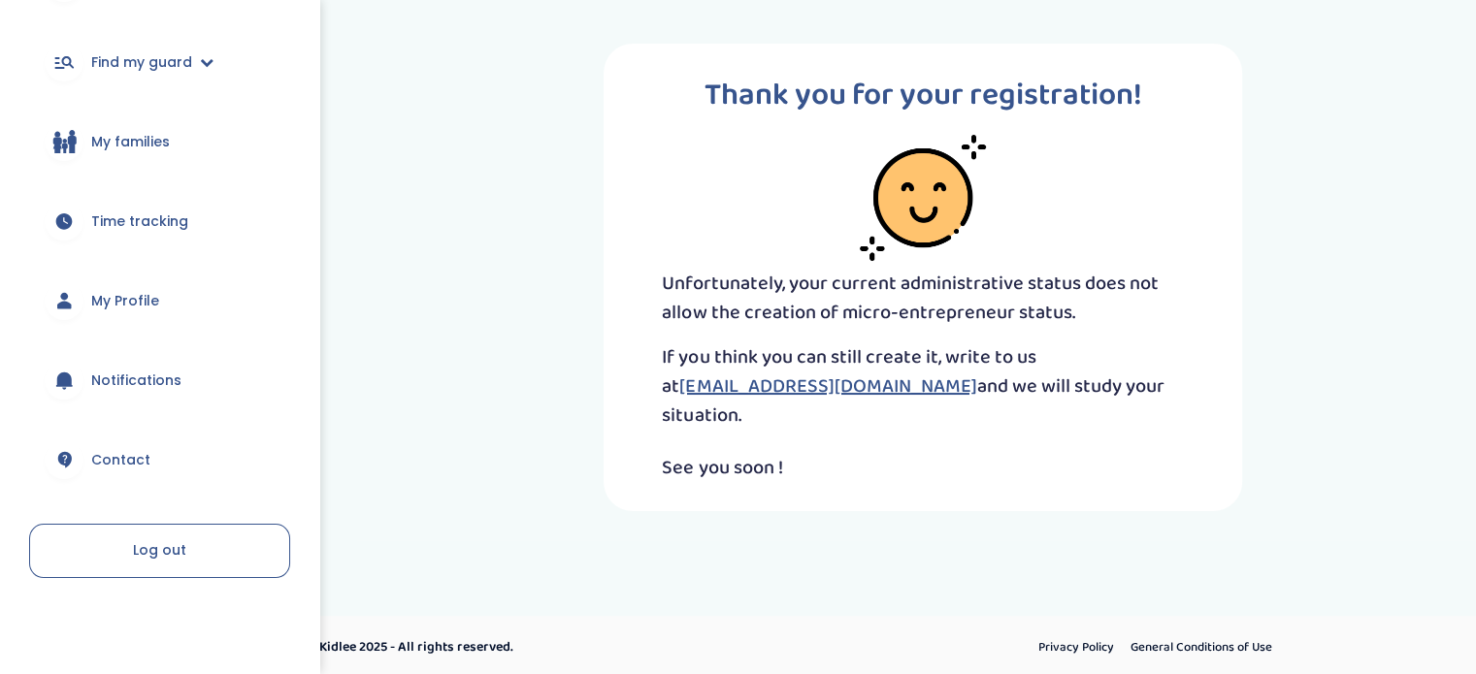
click at [97, 462] on font "Contact" at bounding box center [120, 459] width 59 height 19
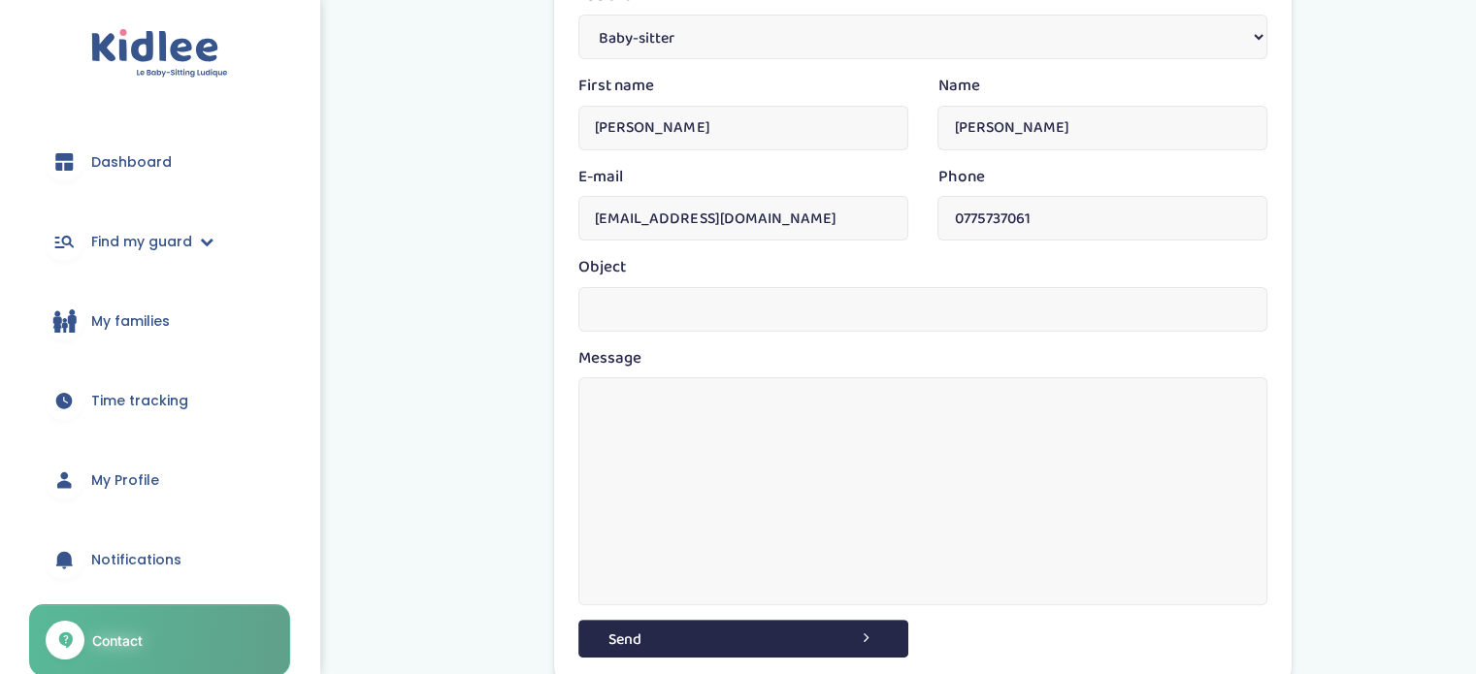
scroll to position [322, 0]
click at [737, 303] on input "text" at bounding box center [922, 309] width 689 height 45
type input "micro entrepreneur status"
click at [720, 392] on textarea at bounding box center [922, 491] width 689 height 228
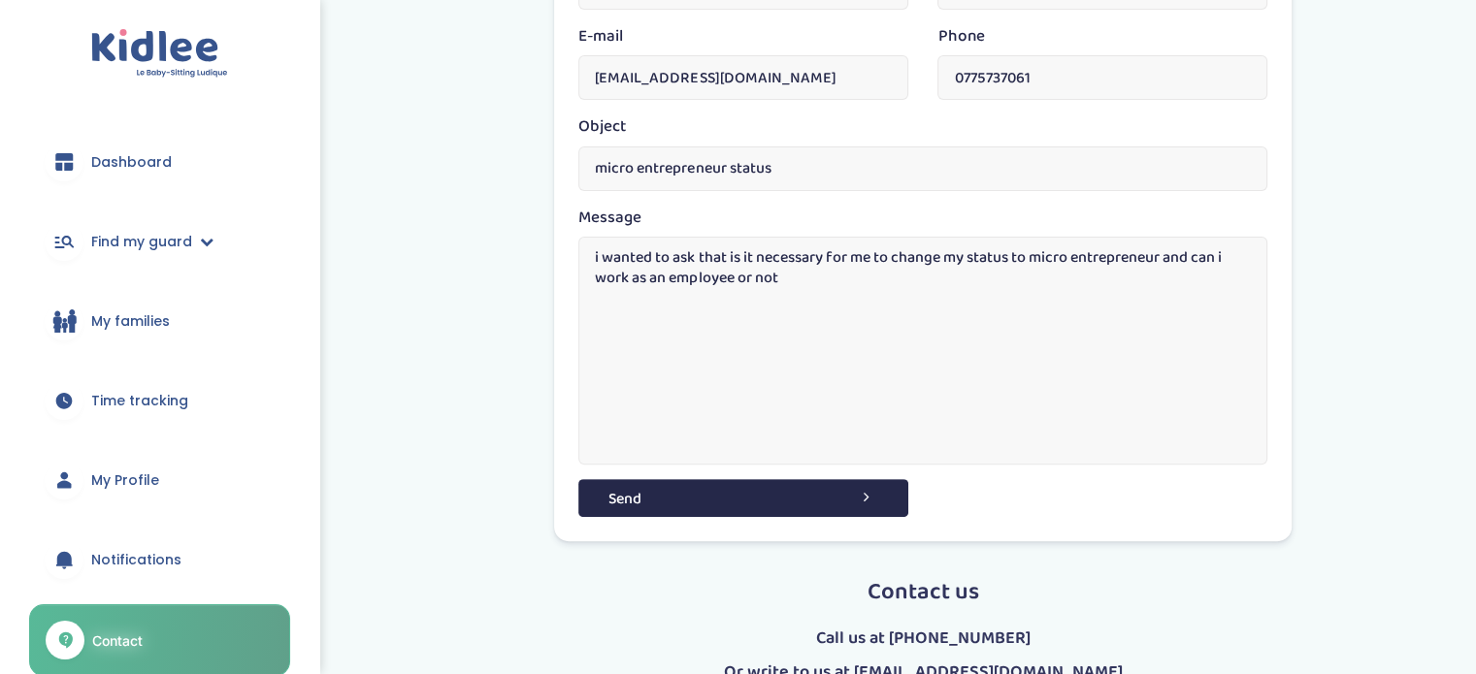
scroll to position [468, 0]
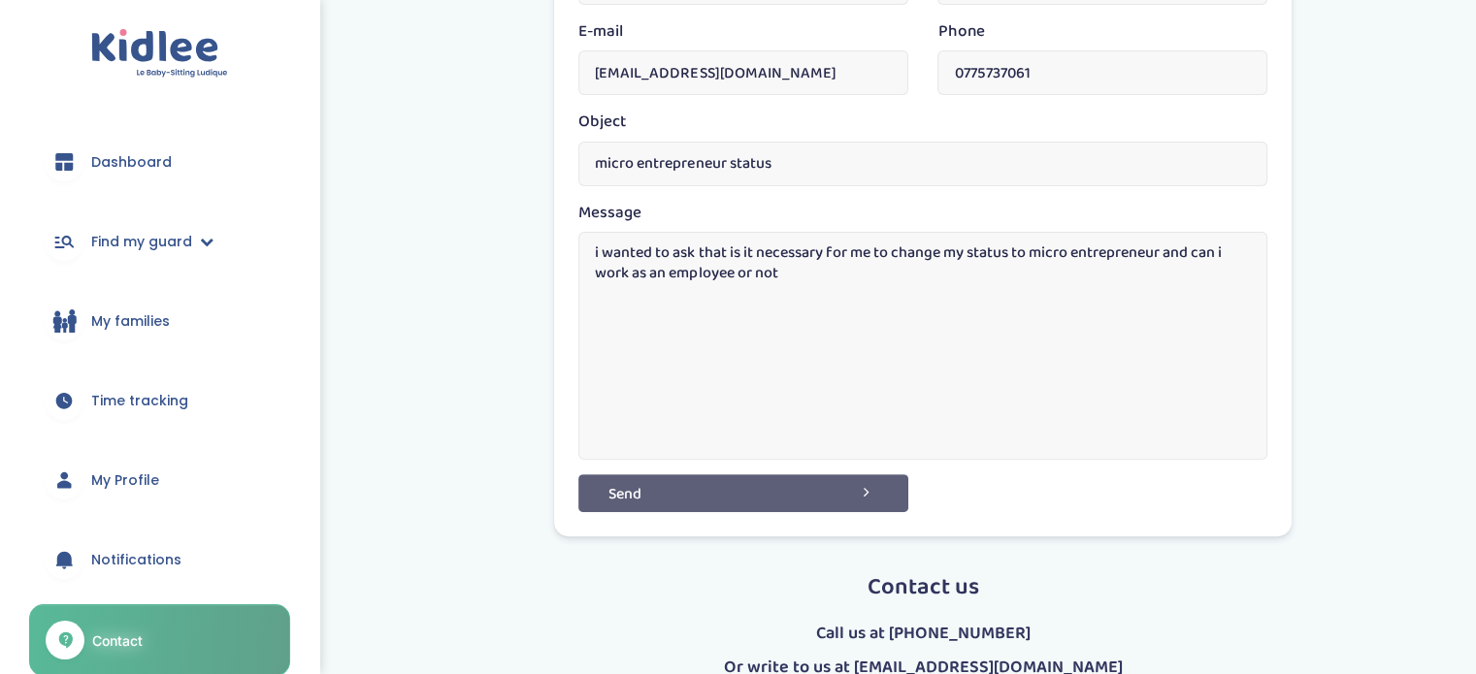
type textarea "i wanted to ask that is it necessary for me to change my status to micro entrep…"
click at [753, 491] on button "Send" at bounding box center [743, 492] width 330 height 37
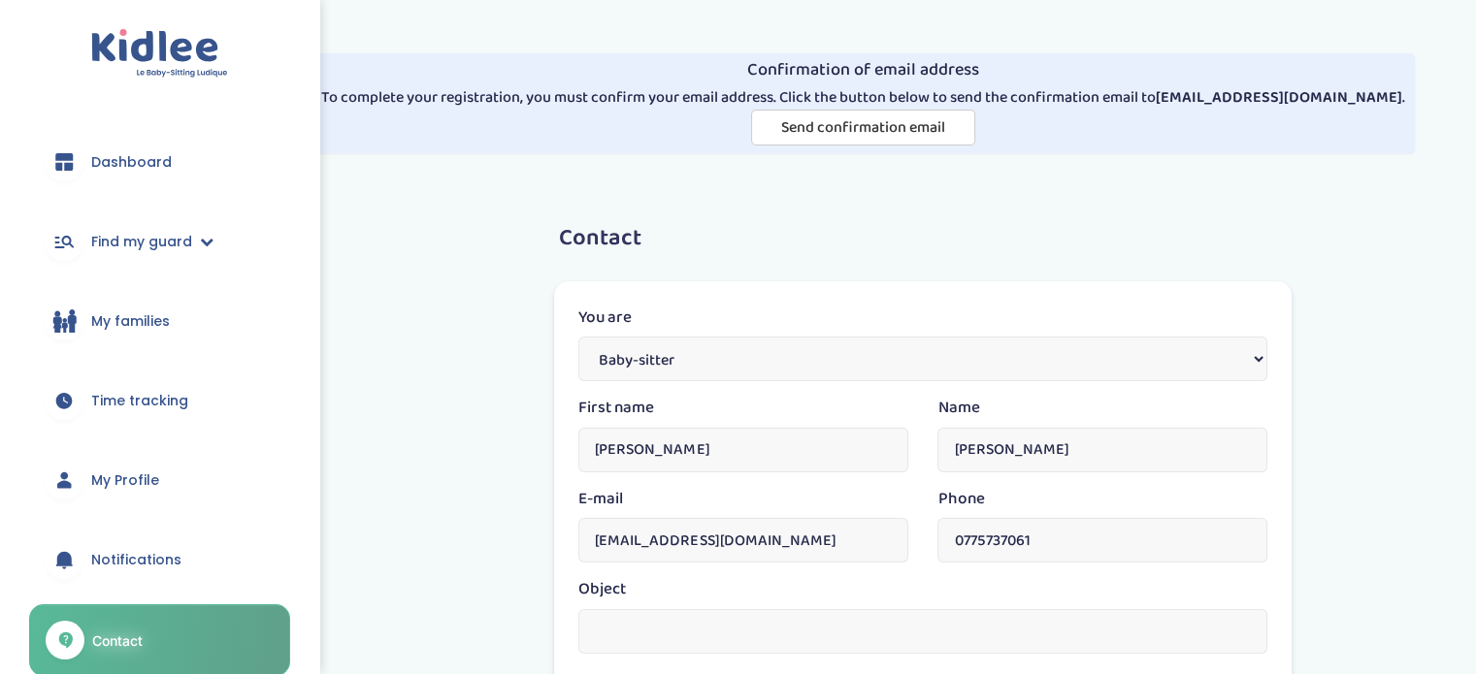
click at [133, 316] on font "My families" at bounding box center [130, 320] width 79 height 19
